Goal: Task Accomplishment & Management: Complete application form

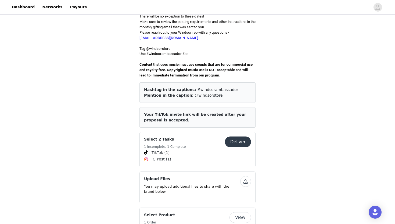
scroll to position [168, 0]
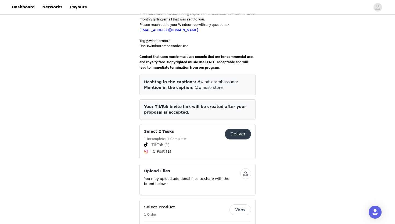
click at [229, 129] on button "Deliver" at bounding box center [238, 134] width 26 height 11
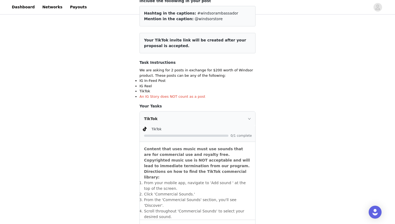
scroll to position [64, 0]
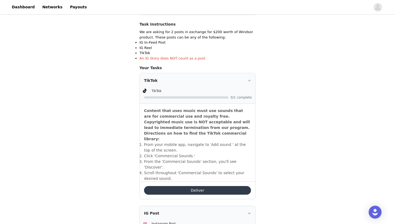
scroll to position [102, 0]
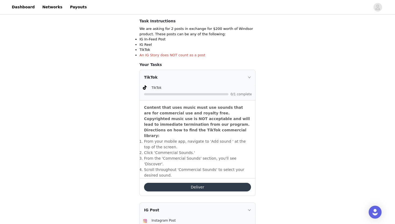
click at [189, 183] on button "Deliver" at bounding box center [197, 187] width 107 height 9
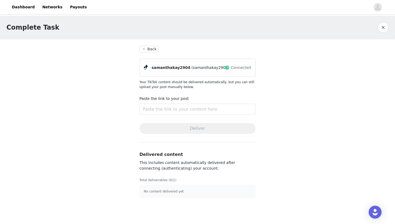
click at [173, 116] on div "Paste the link to your post" at bounding box center [198, 106] width 116 height 21
click at [173, 109] on input "text" at bounding box center [198, 109] width 116 height 11
paste input "[URL][DOMAIN_NAME]"
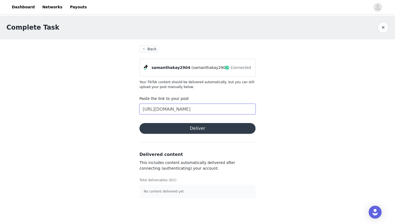
scroll to position [0, 39]
type input "[URL][DOMAIN_NAME]"
click at [179, 125] on button "Deliver" at bounding box center [198, 128] width 116 height 11
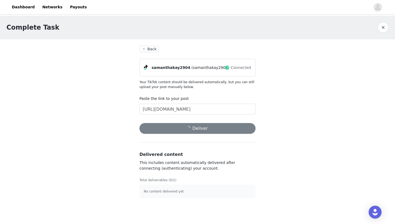
scroll to position [0, 0]
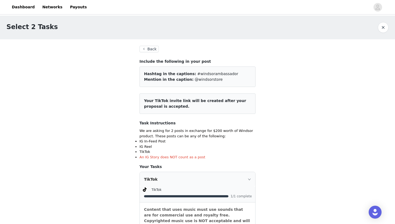
click at [152, 47] on button "Back" at bounding box center [149, 49] width 19 height 6
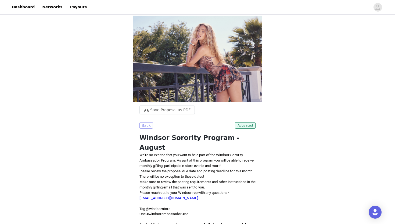
click at [148, 125] on button "Back" at bounding box center [146, 125] width 13 height 6
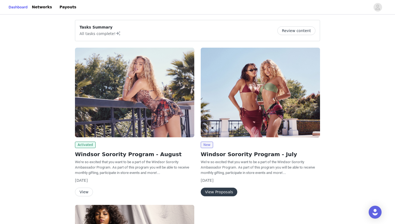
click at [147, 127] on img at bounding box center [134, 93] width 119 height 90
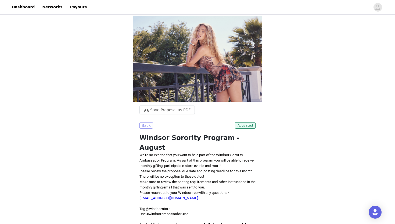
click at [147, 127] on button "Back" at bounding box center [146, 125] width 13 height 6
